Goal: Subscribe to service/newsletter

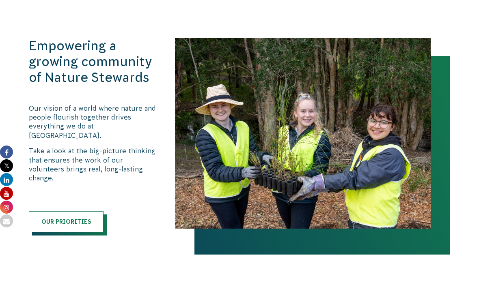
scroll to position [805, 0]
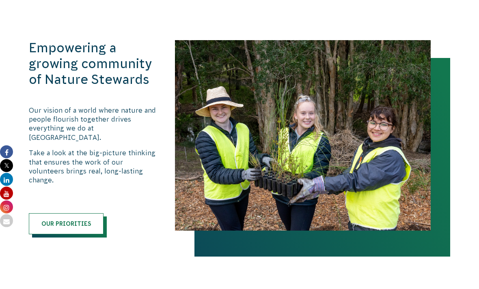
click at [32, 44] on h3 "Empowering a growing community of Nature Stewards" at bounding box center [93, 64] width 129 height 47
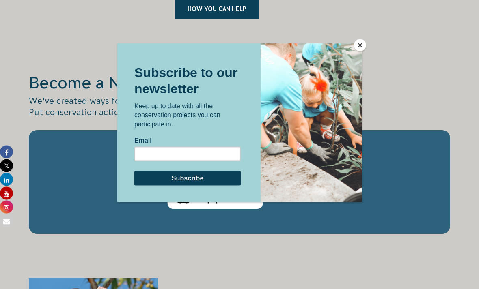
scroll to position [1329, 0]
click at [364, 50] on button "Close" at bounding box center [360, 45] width 12 height 12
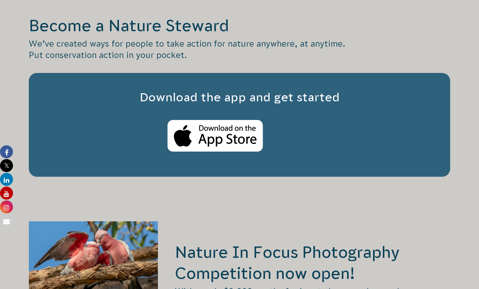
scroll to position [1385, 0]
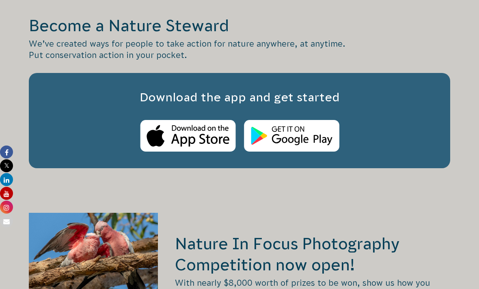
click at [236, 125] on img at bounding box center [188, 136] width 96 height 32
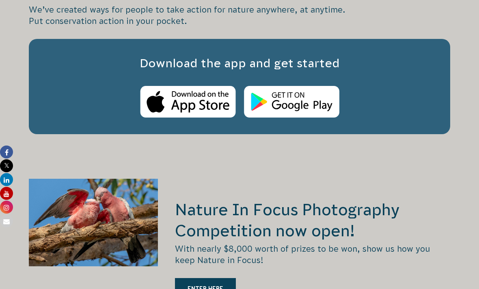
scroll to position [1420, 0]
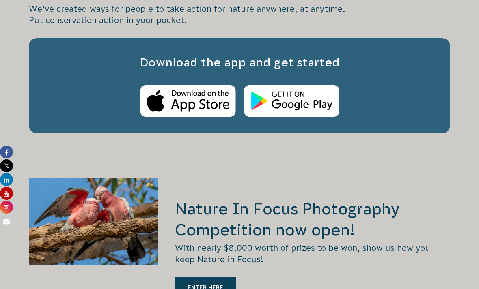
click at [235, 88] on img at bounding box center [188, 101] width 96 height 32
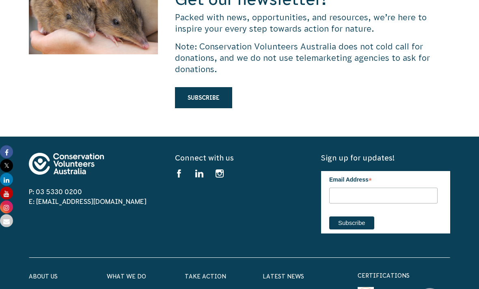
scroll to position [2426, 0]
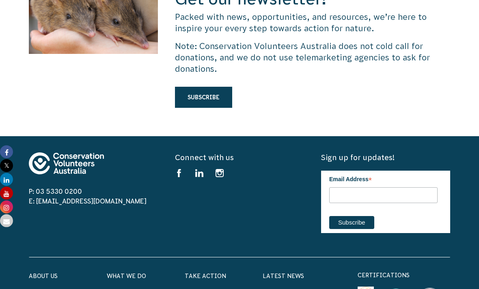
click at [383, 171] on label "Email Address *" at bounding box center [383, 178] width 108 height 15
click at [383, 188] on input "Email Address *" at bounding box center [383, 196] width 108 height 16
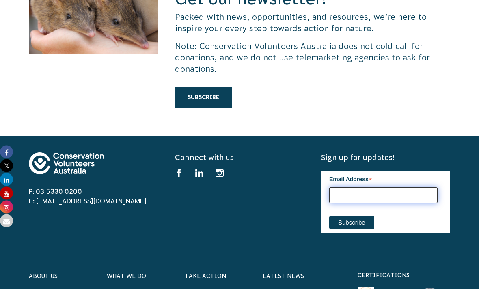
scroll to position [2427, 0]
type input "[EMAIL_ADDRESS][DOMAIN_NAME]"
click at [351, 216] on input "Subscribe" at bounding box center [351, 222] width 45 height 13
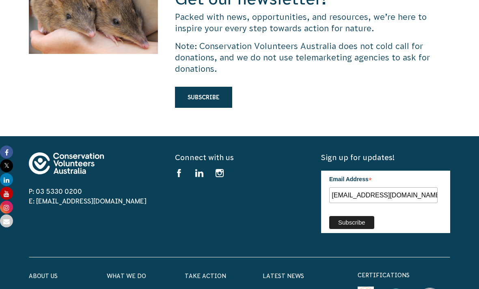
click at [356, 216] on input "Subscribe" at bounding box center [351, 222] width 45 height 13
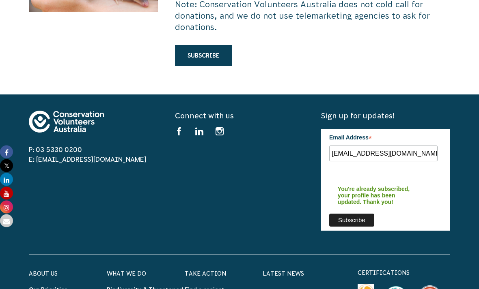
scroll to position [2466, 0]
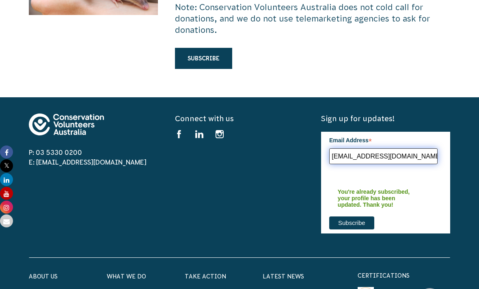
click at [359, 149] on input "[EMAIL_ADDRESS][DOMAIN_NAME]" at bounding box center [383, 157] width 108 height 16
type input "[EMAIL_ADDRESS][DOMAIN_NAME]"
click at [351, 217] on input "Subscribe" at bounding box center [351, 223] width 45 height 13
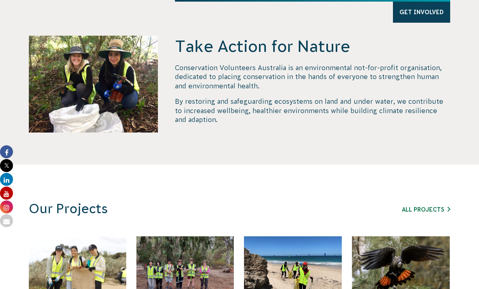
scroll to position [0, 0]
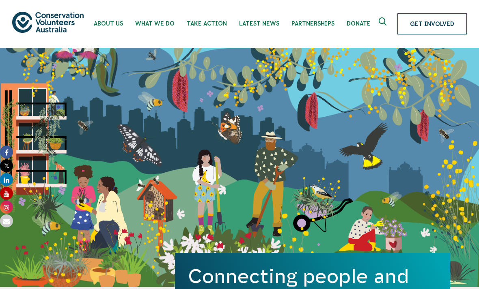
click at [435, 17] on link "Get Involved" at bounding box center [431, 23] width 69 height 21
